Goal: Find specific page/section: Find specific page/section

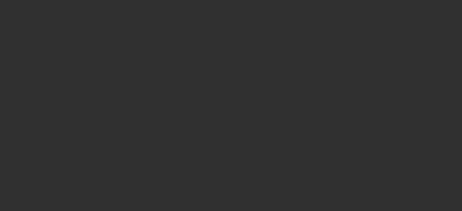
select select "10"
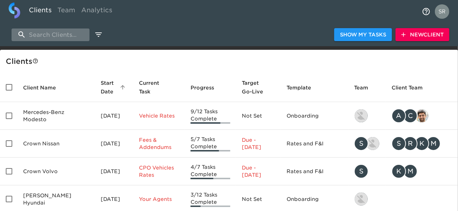
click at [51, 34] on input "search" at bounding box center [51, 35] width 78 height 13
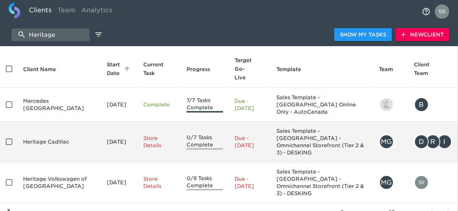
scroll to position [25, 0]
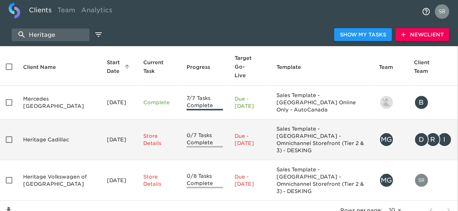
type input "Heritage"
click at [58, 160] on td "Heritage Volkswagen of [GEOGRAPHIC_DATA]" at bounding box center [59, 180] width 84 height 41
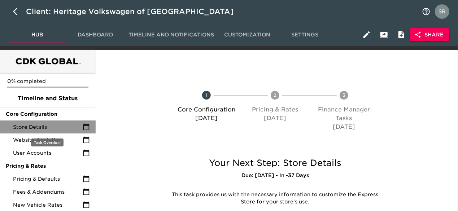
click at [36, 122] on div "Store Details" at bounding box center [48, 127] width 96 height 13
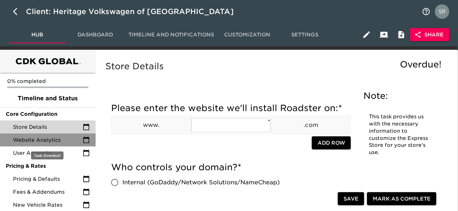
click at [42, 137] on span "Website Analytics" at bounding box center [48, 139] width 70 height 7
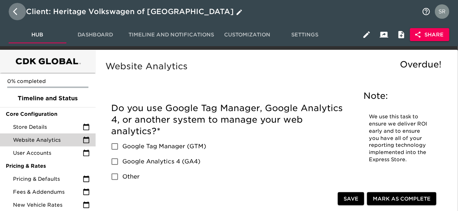
click at [14, 16] on icon "button" at bounding box center [17, 11] width 9 height 9
select select "10"
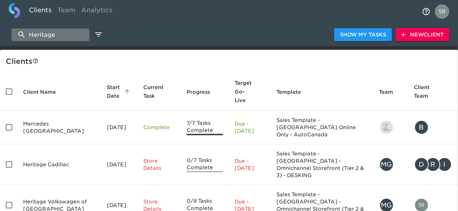
drag, startPoint x: 62, startPoint y: 36, endPoint x: 21, endPoint y: 32, distance: 41.3
click at [21, 32] on input "Heritage" at bounding box center [51, 35] width 78 height 13
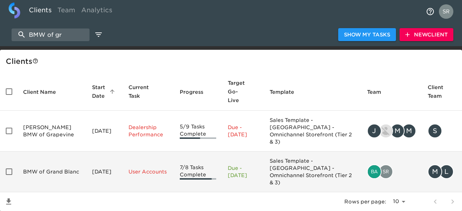
type input "BMW of gr"
click at [30, 152] on td "BMW of Grand Blanc" at bounding box center [51, 172] width 69 height 41
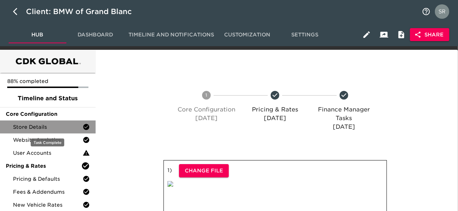
click at [38, 130] on span "Store Details" at bounding box center [48, 126] width 70 height 7
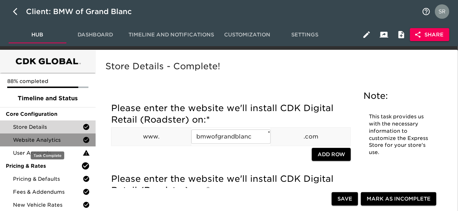
click at [48, 143] on span "Website Analytics" at bounding box center [48, 139] width 70 height 7
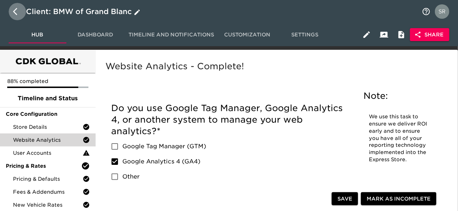
click at [17, 8] on icon "button" at bounding box center [15, 11] width 4 height 7
select select "10"
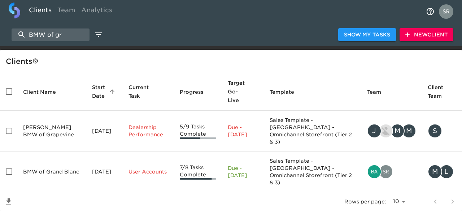
drag, startPoint x: 63, startPoint y: 31, endPoint x: -1, endPoint y: 21, distance: 64.9
click at [0, 21] on html "Clients Team Analytics BMW of gr Show My Tasks New Client Client s Client Name …" at bounding box center [231, 117] width 462 height 235
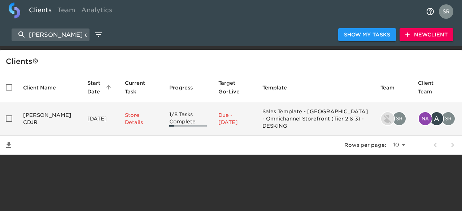
type input "[PERSON_NAME] cdjr"
click at [38, 113] on td "[PERSON_NAME] CDJR" at bounding box center [49, 119] width 64 height 34
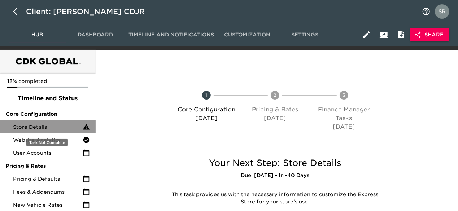
click at [41, 122] on div "Store Details" at bounding box center [48, 127] width 96 height 13
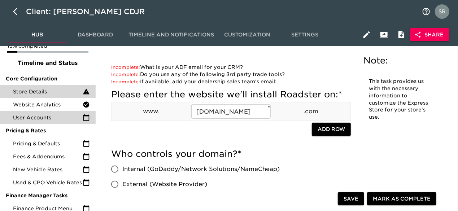
scroll to position [35, 0]
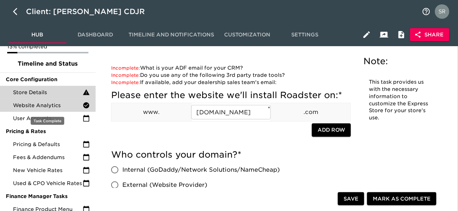
click at [45, 106] on span "Website Analytics" at bounding box center [48, 105] width 70 height 7
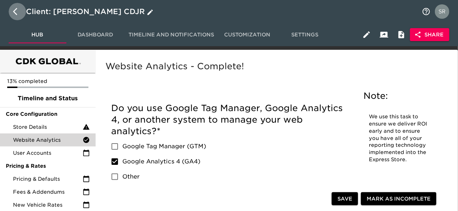
click at [16, 15] on icon "button" at bounding box center [17, 11] width 9 height 9
select select "10"
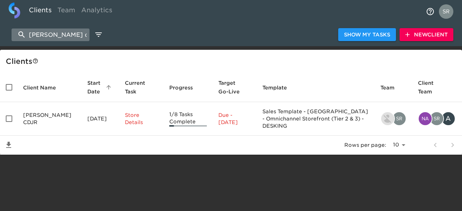
click at [67, 36] on input "[PERSON_NAME] cdjr" at bounding box center [51, 35] width 78 height 13
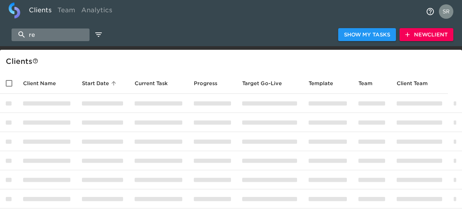
type input "r"
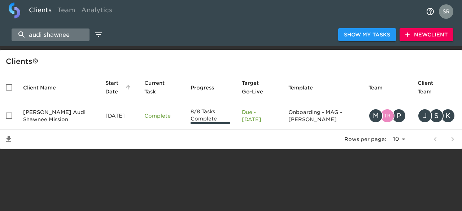
click at [42, 36] on input "audi shawnee" at bounding box center [51, 35] width 78 height 13
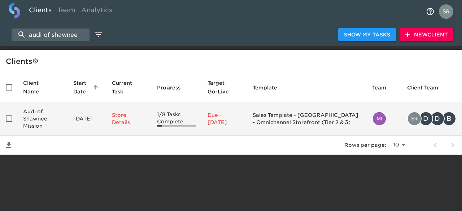
type input "audi of shawnee"
click at [32, 114] on td "Audi of Shawnee Mission" at bounding box center [42, 119] width 50 height 34
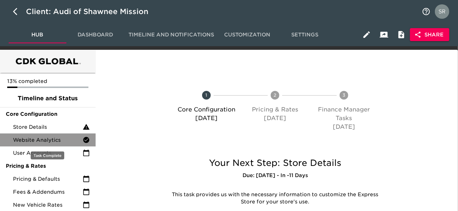
click at [39, 144] on div "Website Analytics" at bounding box center [48, 140] width 96 height 13
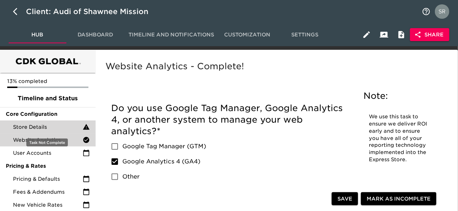
click at [45, 127] on span "Store Details" at bounding box center [48, 126] width 70 height 7
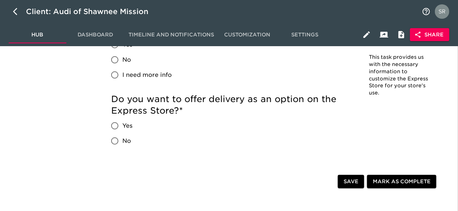
scroll to position [1691, 0]
click at [17, 11] on icon "button" at bounding box center [17, 11] width 9 height 9
select select "10"
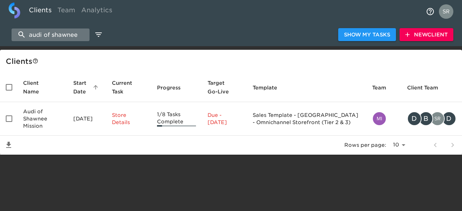
click at [80, 36] on input "audi of shawnee" at bounding box center [51, 35] width 78 height 13
type input "a"
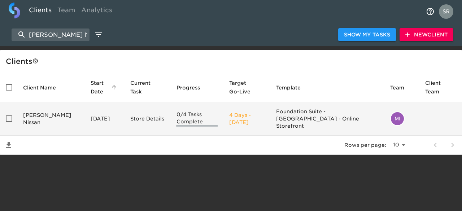
type input "[PERSON_NAME] Nissan"
click at [29, 114] on td "[PERSON_NAME] Nissan" at bounding box center [50, 119] width 67 height 34
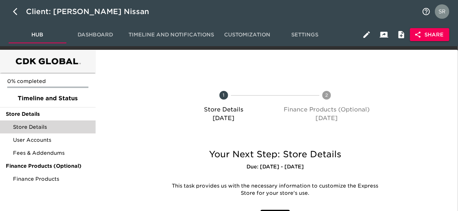
drag, startPoint x: 29, startPoint y: 114, endPoint x: 32, endPoint y: 125, distance: 11.1
click at [32, 125] on ul "0% completed Timeline and Status Store Details Store Details User Accounts Fees…" at bounding box center [48, 130] width 96 height 115
click at [32, 125] on span "Store Details" at bounding box center [51, 126] width 77 height 7
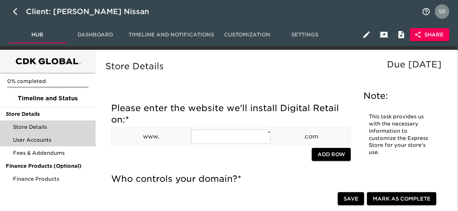
click at [44, 138] on span "User Accounts" at bounding box center [51, 139] width 77 height 7
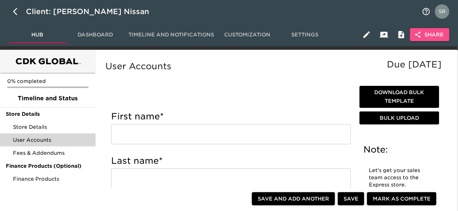
click at [420, 38] on icon "button" at bounding box center [417, 34] width 7 height 7
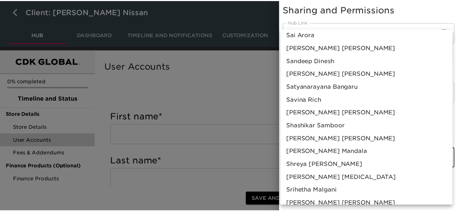
scroll to position [614, 0]
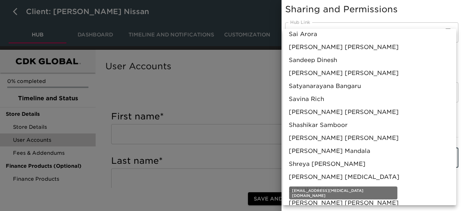
click at [320, 174] on span "[PERSON_NAME] [MEDICAL_DATA]" at bounding box center [344, 177] width 111 height 9
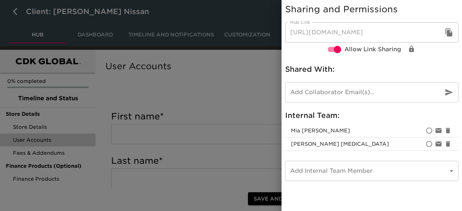
click at [240, 87] on div at bounding box center [231, 105] width 462 height 211
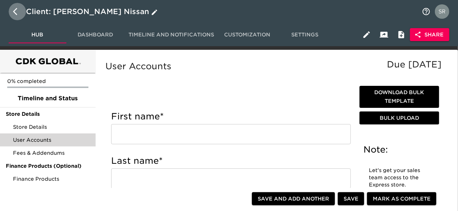
click at [18, 11] on icon "button" at bounding box center [17, 11] width 9 height 9
select select "10"
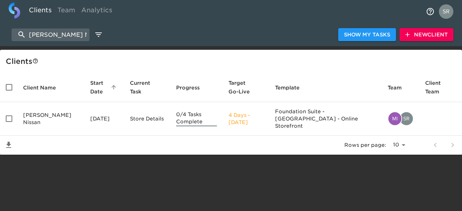
drag, startPoint x: 75, startPoint y: 32, endPoint x: 25, endPoint y: 22, distance: 50.4
click at [25, 22] on div "Clients Team Analytics [PERSON_NAME] Nissan Show My Tasks New Client Client s C…" at bounding box center [231, 77] width 462 height 155
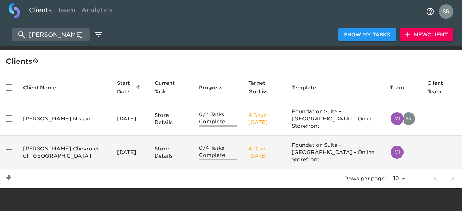
type input "[PERSON_NAME]"
click at [40, 139] on td "[PERSON_NAME] Chevrolet of [GEOGRAPHIC_DATA]" at bounding box center [64, 153] width 94 height 34
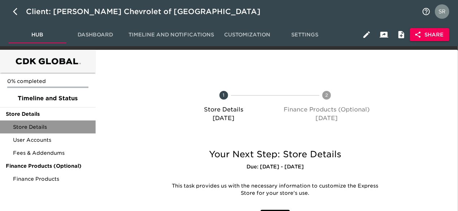
click at [46, 124] on span "Store Details" at bounding box center [51, 126] width 77 height 7
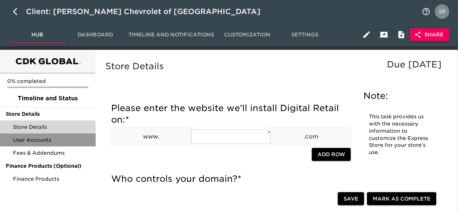
click at [39, 141] on span "User Accounts" at bounding box center [51, 139] width 77 height 7
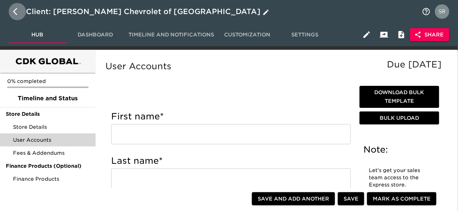
click at [18, 10] on icon "button" at bounding box center [17, 11] width 9 height 9
select select "10"
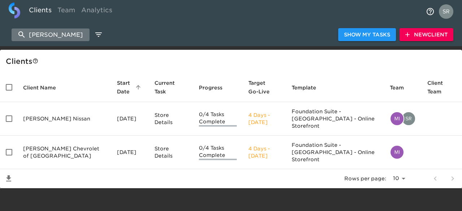
click at [58, 32] on input "[PERSON_NAME]" at bounding box center [51, 35] width 78 height 13
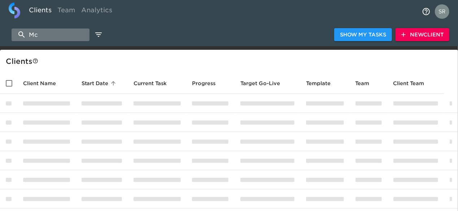
type input "M"
type input "j"
